Goal: Transaction & Acquisition: Purchase product/service

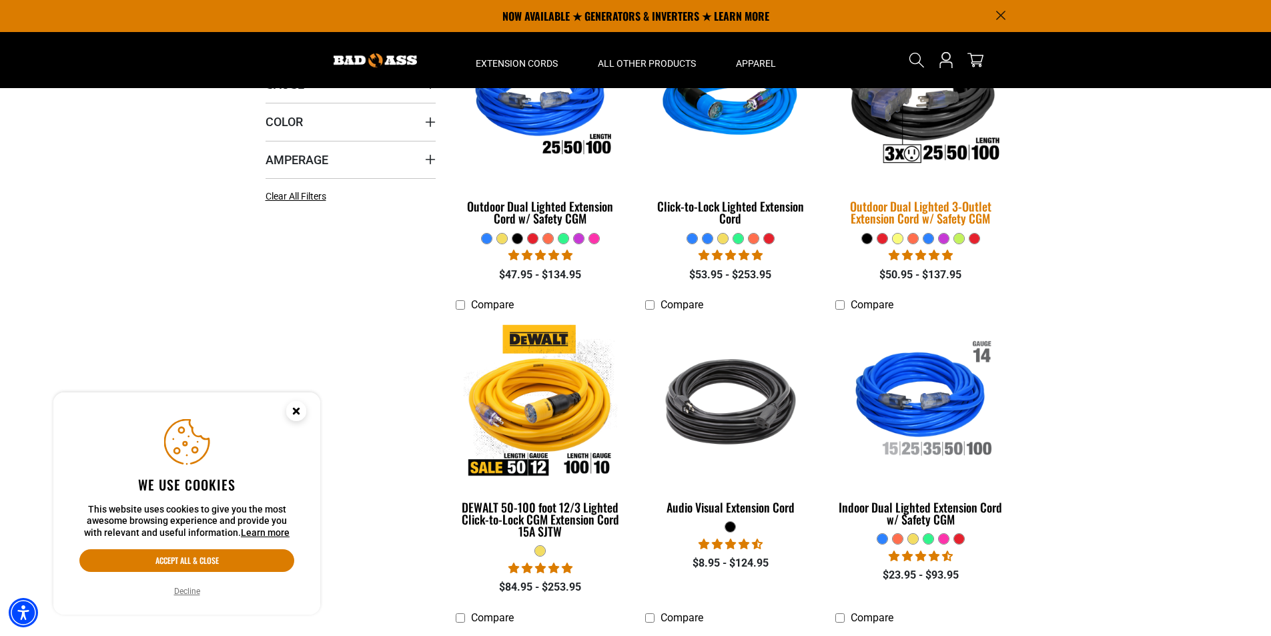
scroll to position [267, 0]
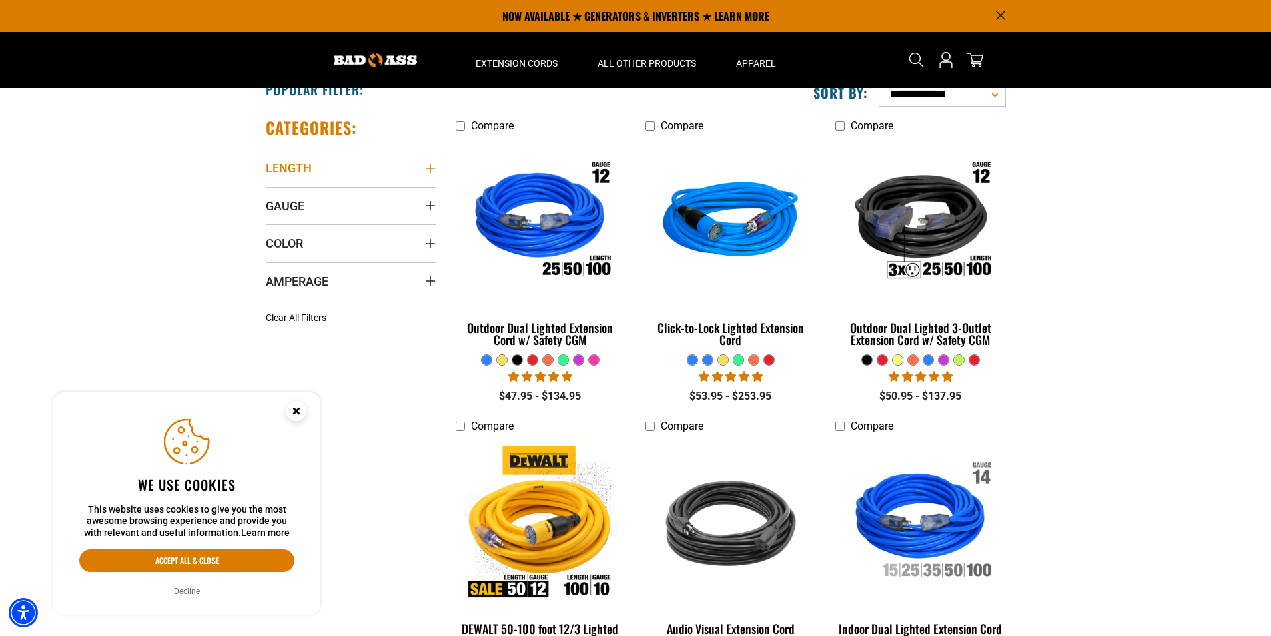
click at [400, 171] on summary "Length" at bounding box center [351, 167] width 170 height 37
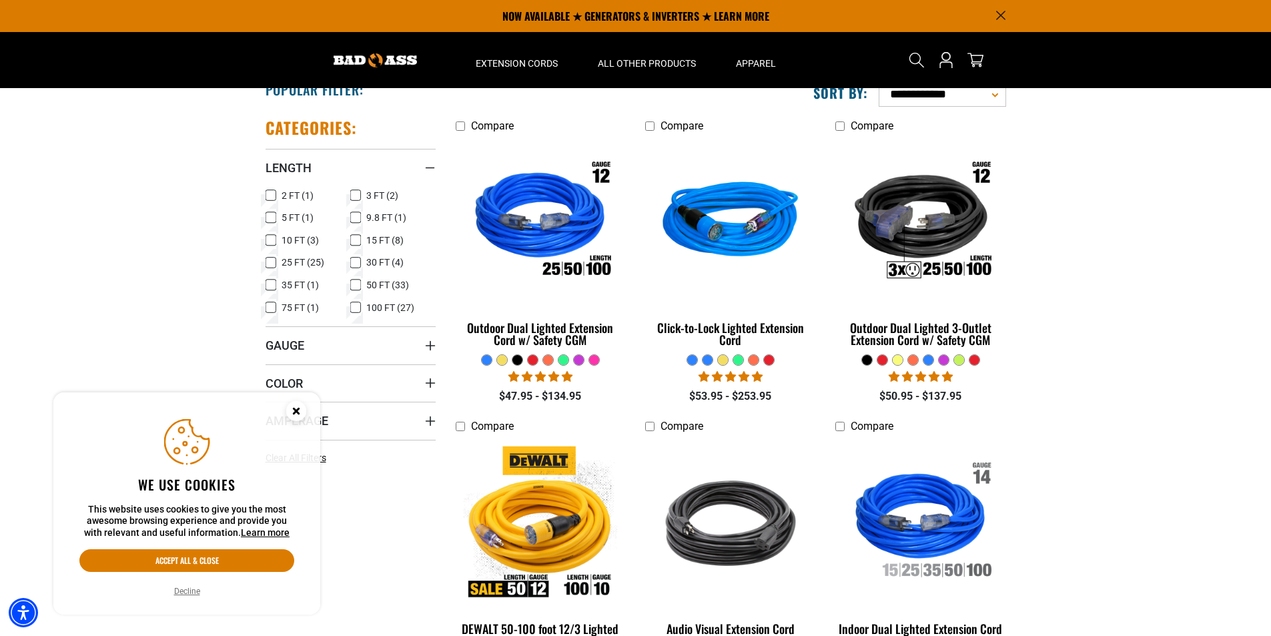
click at [358, 312] on icon at bounding box center [355, 307] width 11 height 17
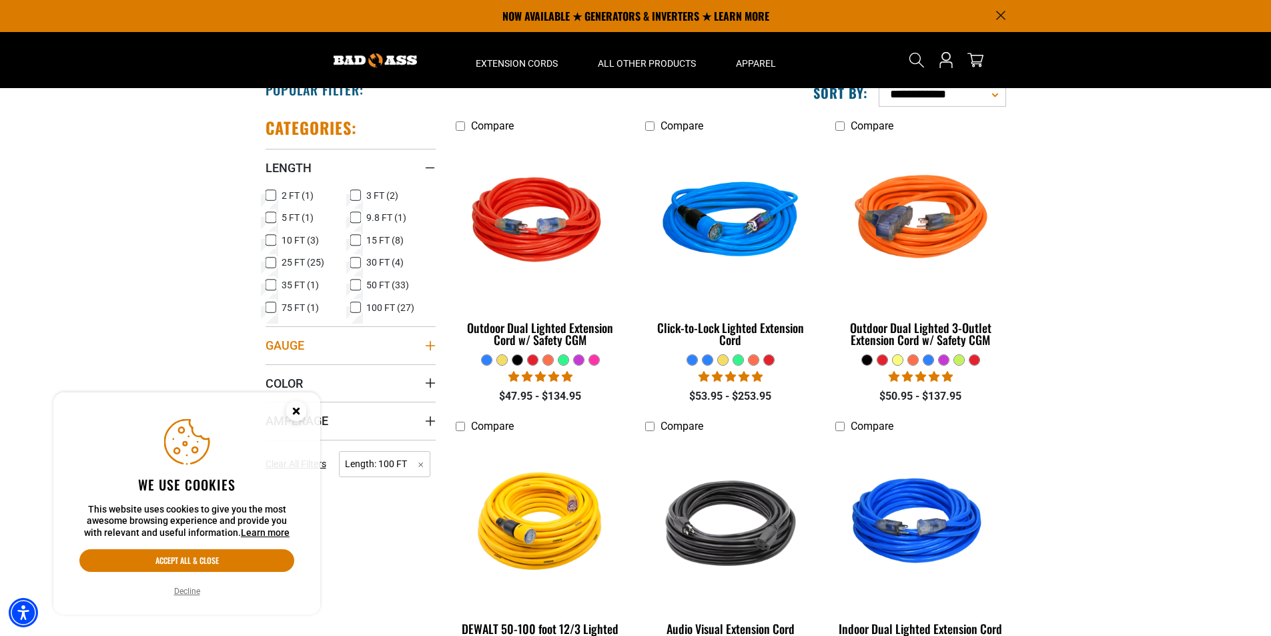
click at [425, 344] on icon "Gauge" at bounding box center [430, 345] width 11 height 11
click at [294, 413] on icon "Close this option" at bounding box center [296, 410] width 5 height 5
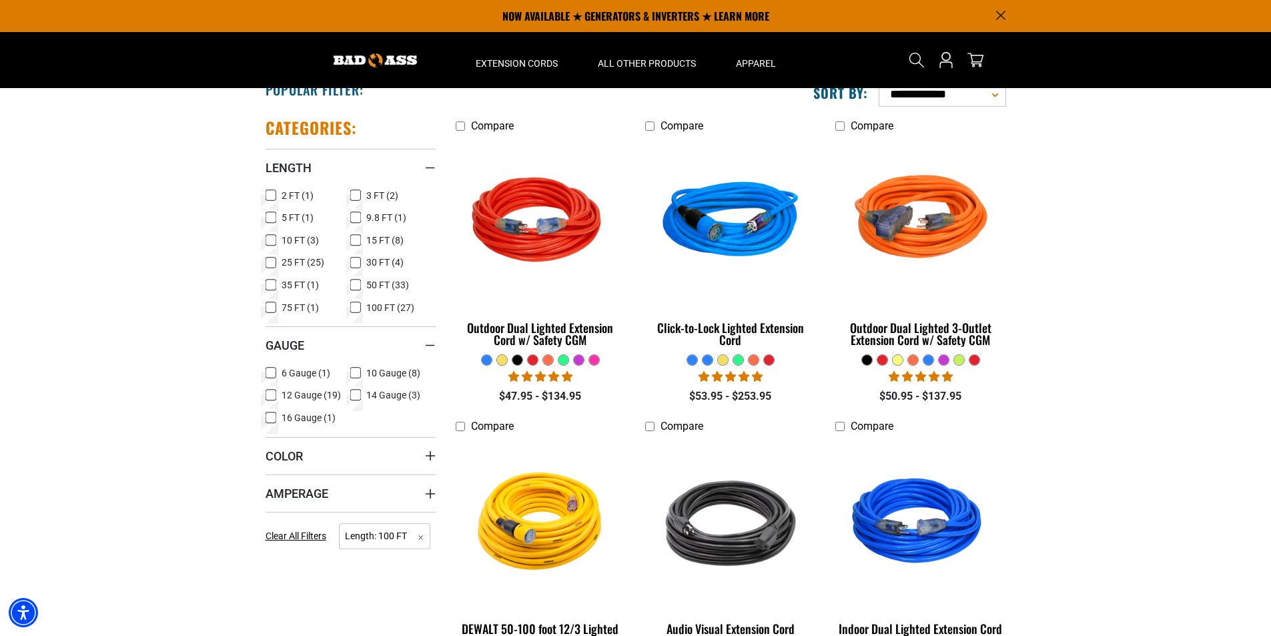
click at [359, 374] on icon at bounding box center [355, 372] width 11 height 17
